Goal: Navigation & Orientation: Understand site structure

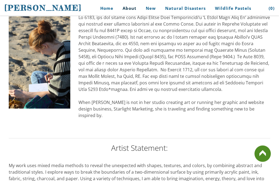
scroll to position [326, 0]
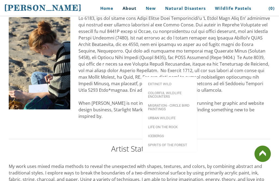
click at [146, 79] on link "Extinct Wild" at bounding box center [169, 83] width 54 height 9
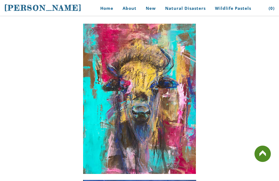
scroll to position [79, 0]
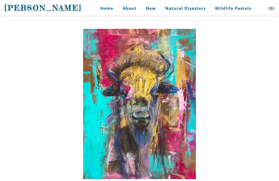
click at [110, 7] on link "Home" at bounding box center [104, 8] width 25 height 12
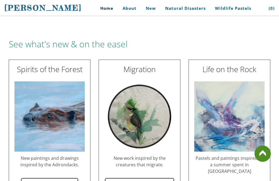
scroll to position [589, 0]
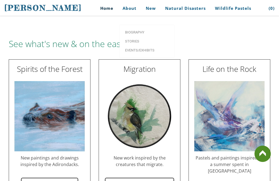
click at [134, 28] on link "Biography" at bounding box center [147, 32] width 54 height 9
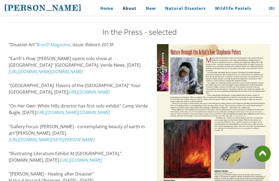
scroll to position [728, 0]
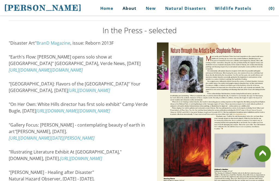
click at [57, 141] on link "https://www.dcourier.com/news/2014/dec/20/gallery-focus-stephanie-peters-contem…" at bounding box center [52, 138] width 86 height 6
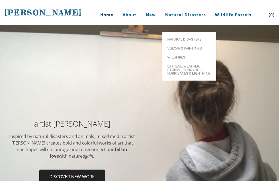
click at [195, 44] on link "Volcano paintings" at bounding box center [189, 48] width 54 height 9
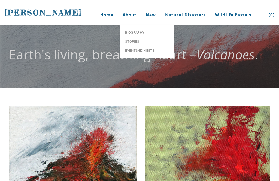
click at [103, 9] on link "Home" at bounding box center [104, 15] width 25 height 20
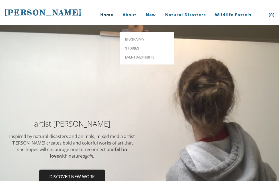
click at [127, 35] on link "Biography" at bounding box center [147, 39] width 54 height 9
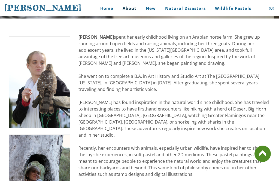
scroll to position [111, 0]
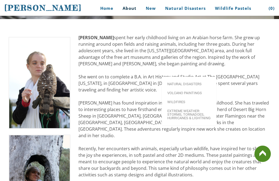
click at [195, 91] on span "Volcano paintings" at bounding box center [189, 93] width 44 height 4
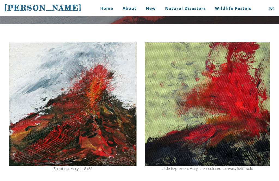
scroll to position [62, 0]
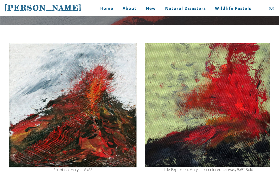
click at [110, 14] on link "Home" at bounding box center [104, 8] width 25 height 12
